Goal: Check status: Check status

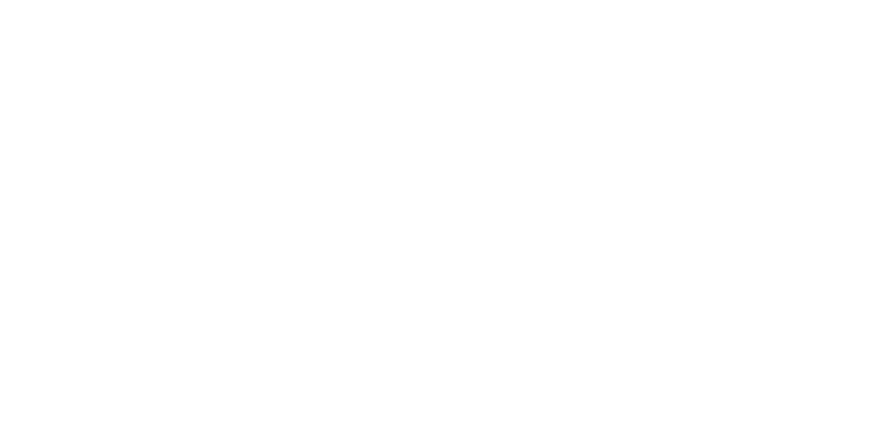
select select "100"
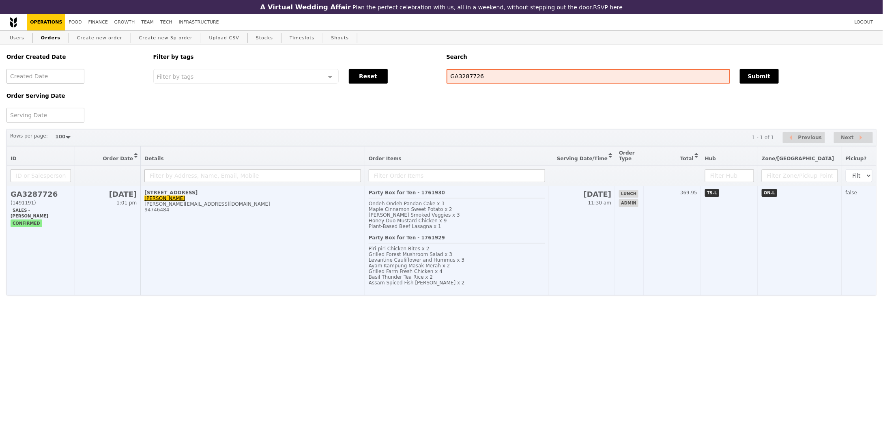
drag, startPoint x: 699, startPoint y: 265, endPoint x: 698, endPoint y: 273, distance: 8.6
click at [699, 271] on td "369.95" at bounding box center [672, 240] width 57 height 109
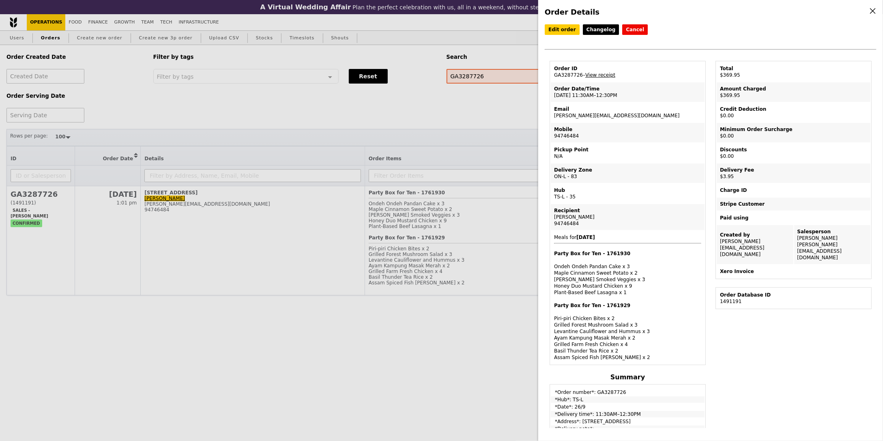
click at [402, 367] on div "Order Details Edit order Changelog Cancel Order ID GA3287726 – View receipt Ord…" at bounding box center [441, 220] width 883 height 441
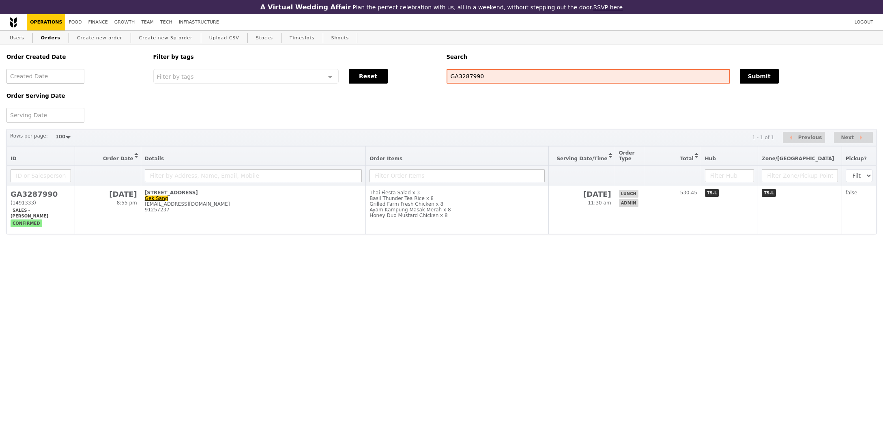
select select "100"
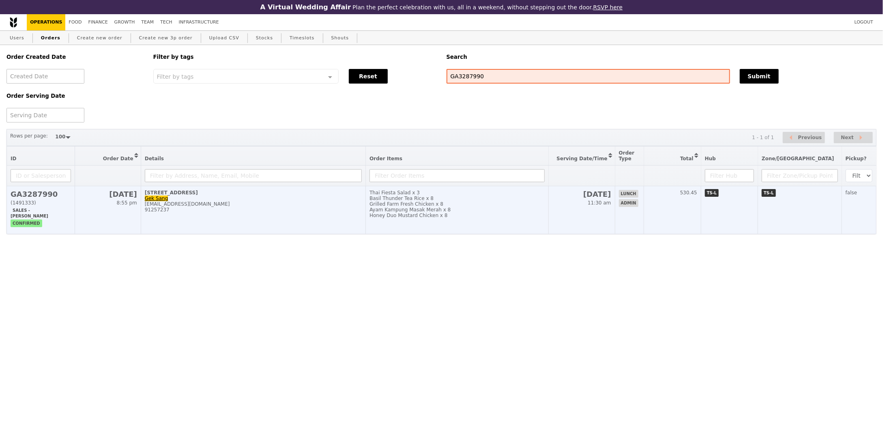
click at [701, 223] on td "530.45" at bounding box center [672, 210] width 57 height 48
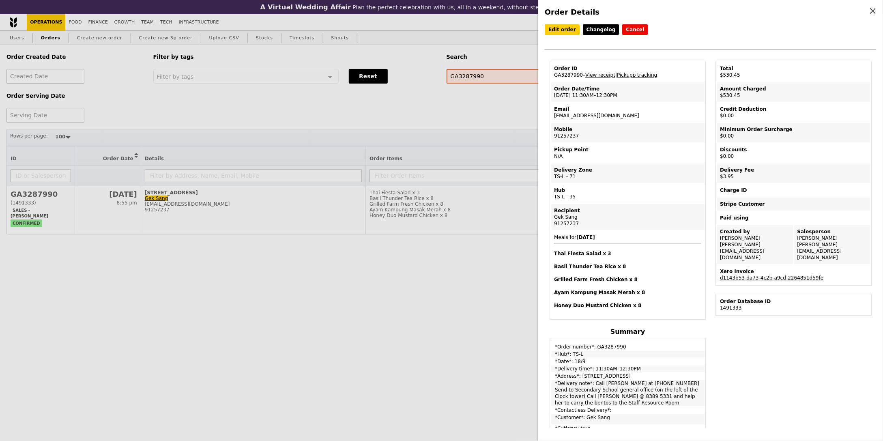
click at [786, 275] on link "d1143b53-da73-4c2b-a9cd-2264851d59fe" at bounding box center [771, 278] width 103 height 6
drag, startPoint x: 580, startPoint y: 212, endPoint x: 553, endPoint y: 214, distance: 26.4
click at [554, 214] on div "Gek Sang" at bounding box center [627, 217] width 147 height 6
copy div "Gek Sang"
